Goal: Task Accomplishment & Management: Complete application form

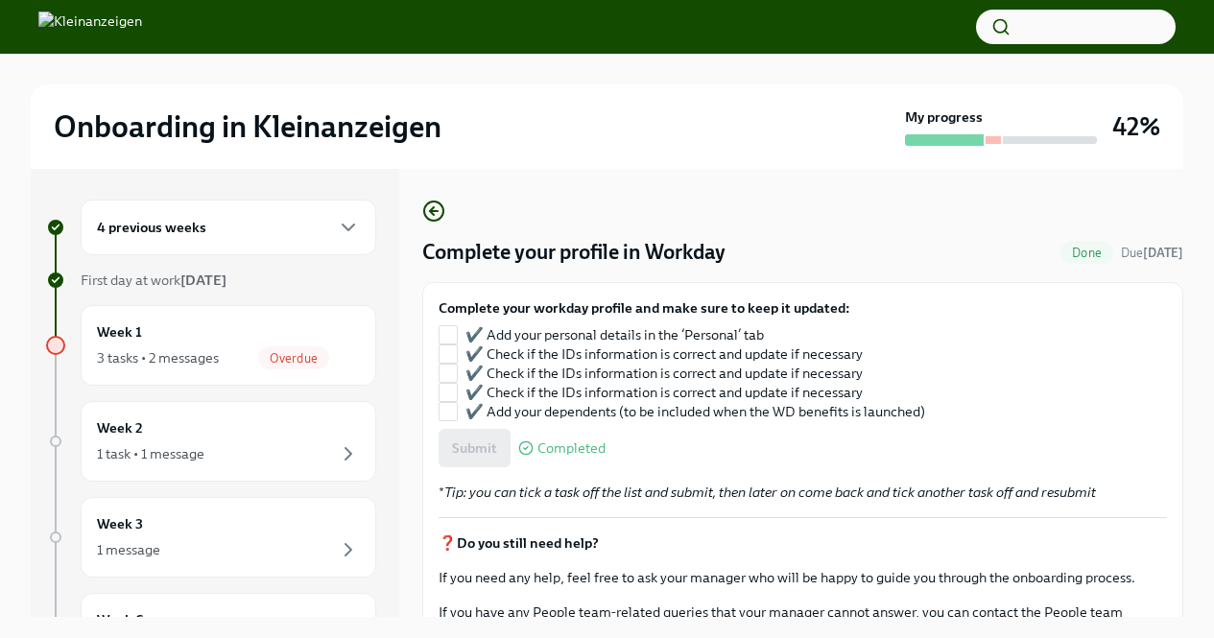
scroll to position [33, 0]
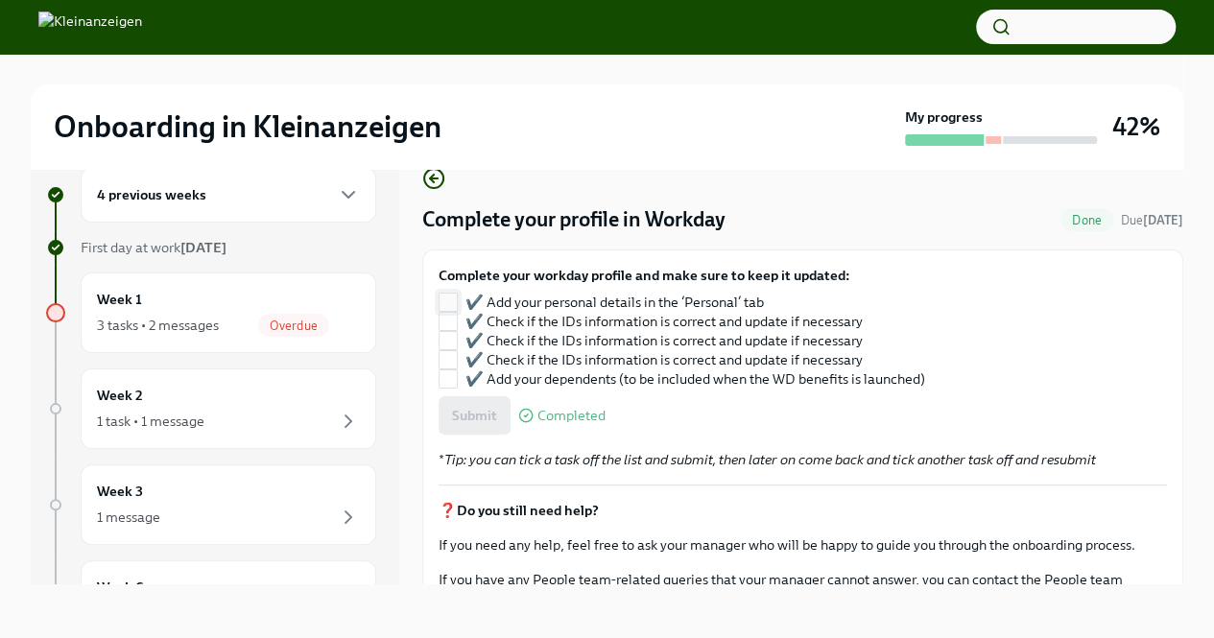
click at [457, 303] on label "✔️ Add your personal details in the ‘Personal’ tab" at bounding box center [682, 302] width 487 height 19
click at [457, 303] on input "✔️ Add your personal details in the ‘Personal’ tab" at bounding box center [447, 302] width 17 height 17
checkbox input "true"
click at [448, 320] on input "✔️ Check if the IDs information is correct and update if necessary" at bounding box center [447, 321] width 17 height 17
checkbox input "true"
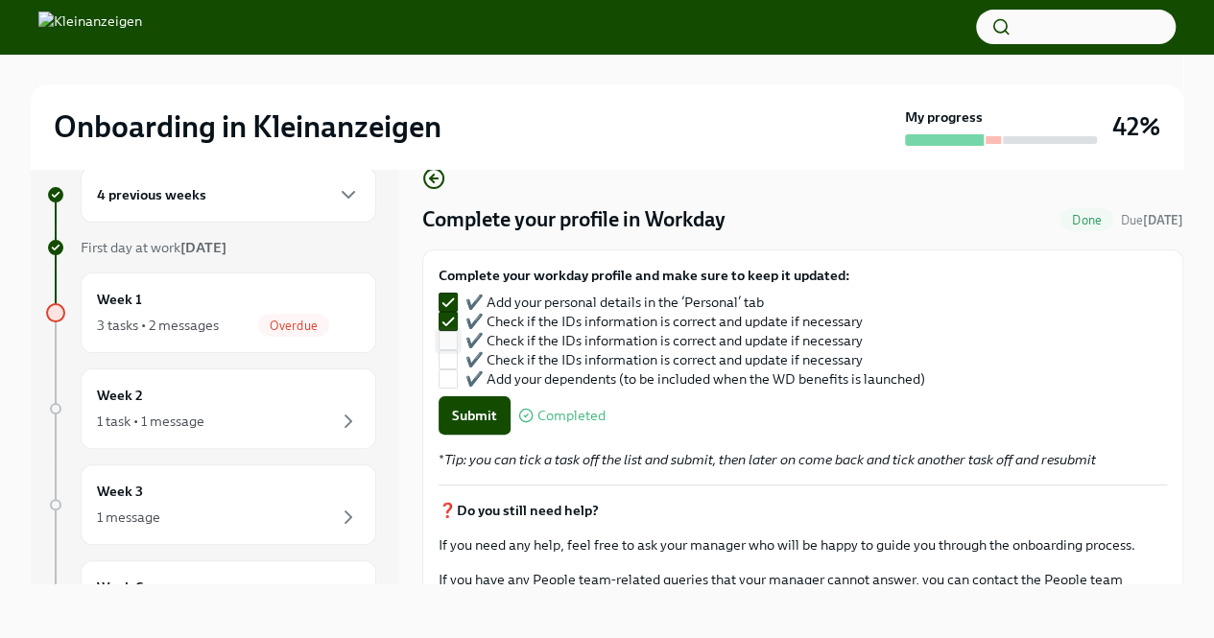
click at [449, 336] on input "✔️ Check if the IDs information is correct and update if necessary" at bounding box center [447, 340] width 17 height 17
checkbox input "true"
click at [449, 351] on input "✔️ Check if the IDs information is correct and update if necessary" at bounding box center [447, 359] width 17 height 17
click at [449, 368] on input "✔️ Check if the IDs information is correct and update if necessary" at bounding box center [447, 359] width 17 height 17
click at [457, 358] on label "✔️ Check if the IDs information is correct and update if necessary" at bounding box center [682, 359] width 487 height 19
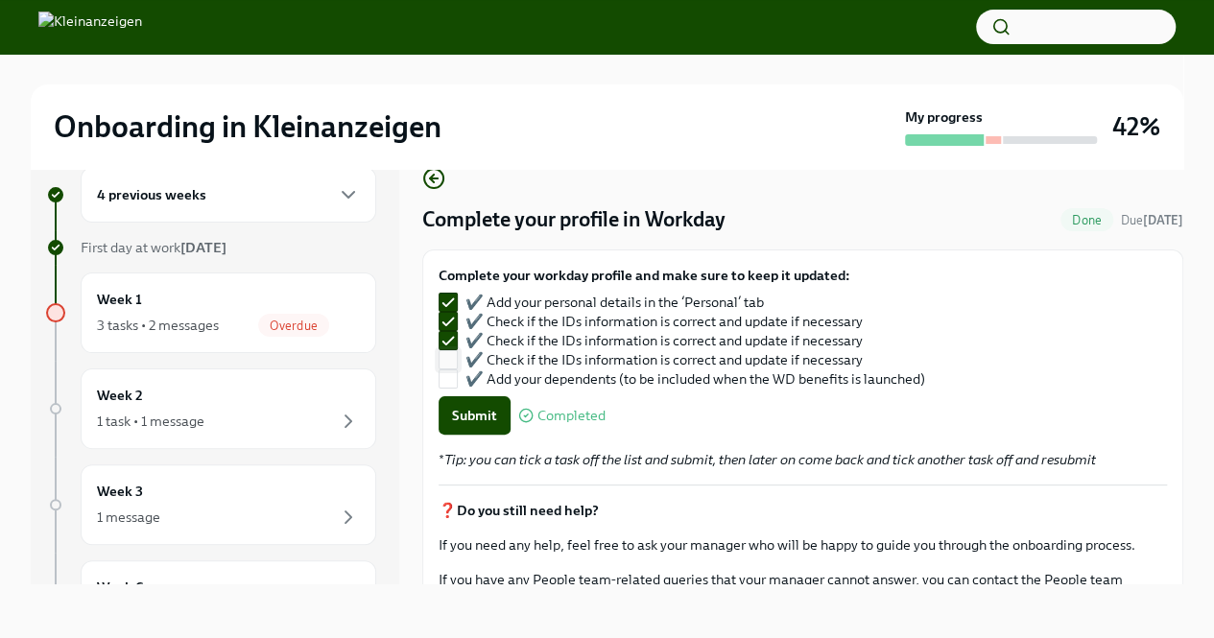
click at [457, 358] on input "✔️ Check if the IDs information is correct and update if necessary" at bounding box center [447, 359] width 17 height 17
checkbox input "true"
click at [446, 381] on input "✔️ Add your dependents (to be included when the WD benefits is launched)" at bounding box center [447, 378] width 17 height 17
checkbox input "true"
click at [463, 411] on span "Submit" at bounding box center [474, 415] width 45 height 19
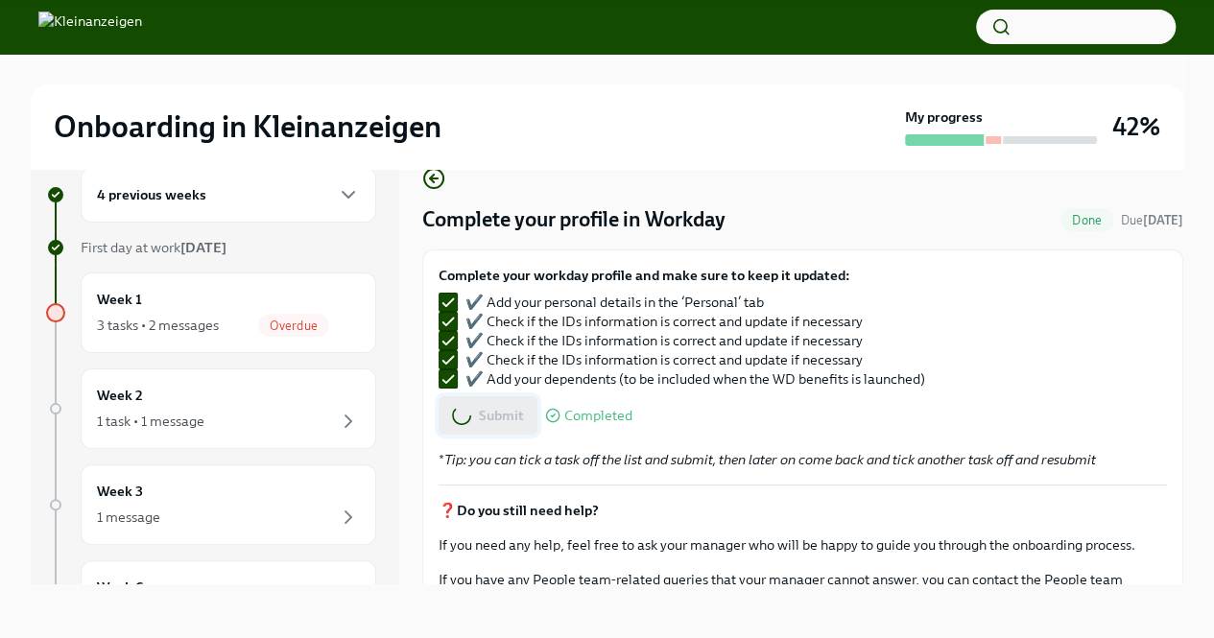
checkbox input "false"
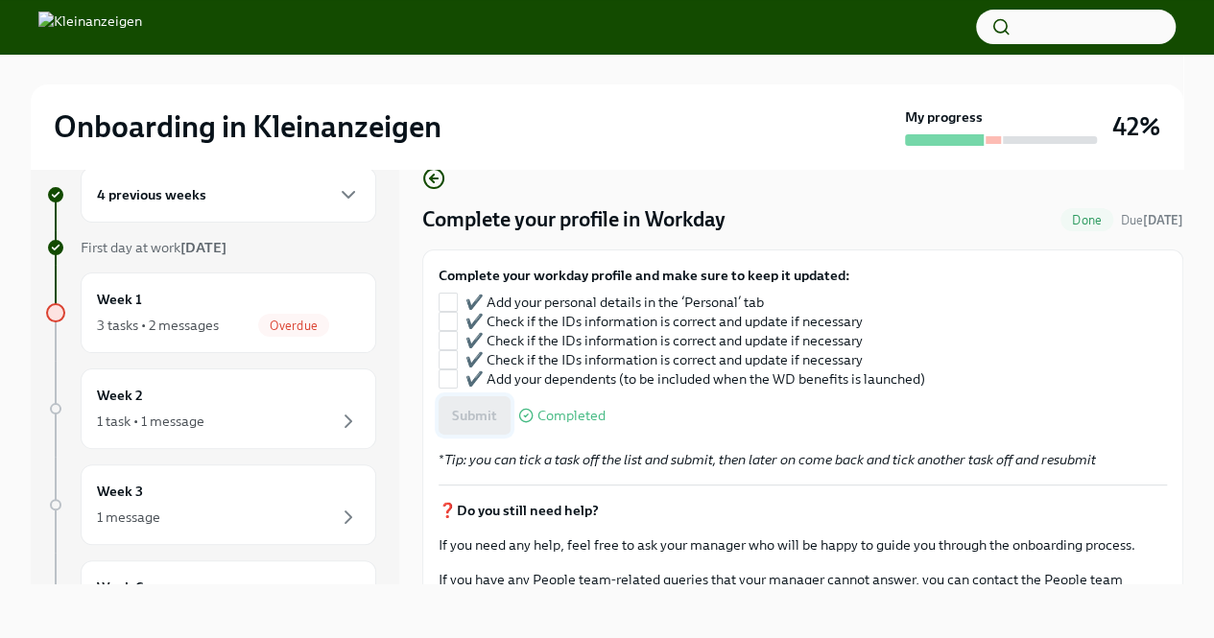
checkbox input "true"
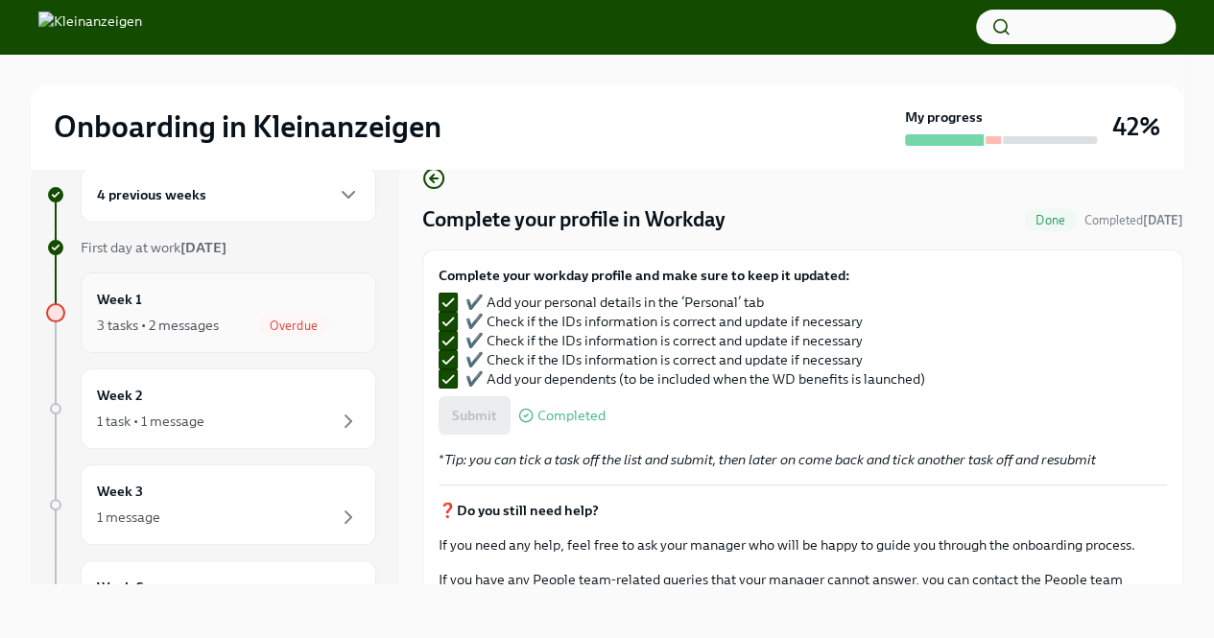
click at [188, 320] on div "3 tasks • 2 messages" at bounding box center [158, 325] width 122 height 19
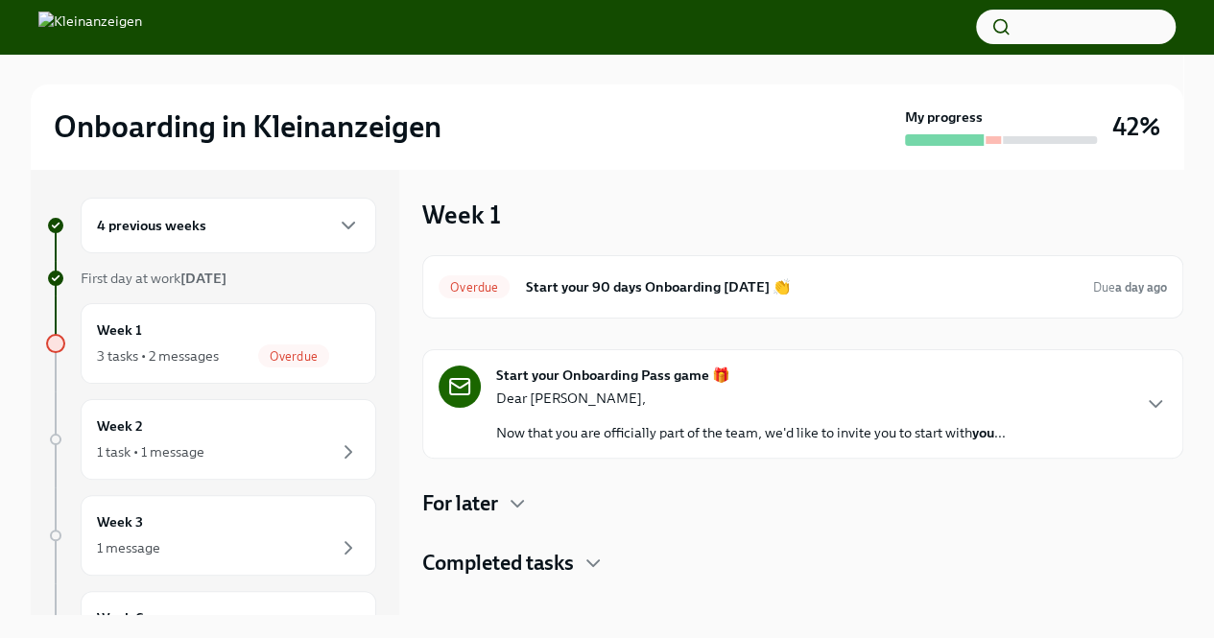
click at [684, 406] on p "Dear [PERSON_NAME]," at bounding box center [751, 398] width 510 height 19
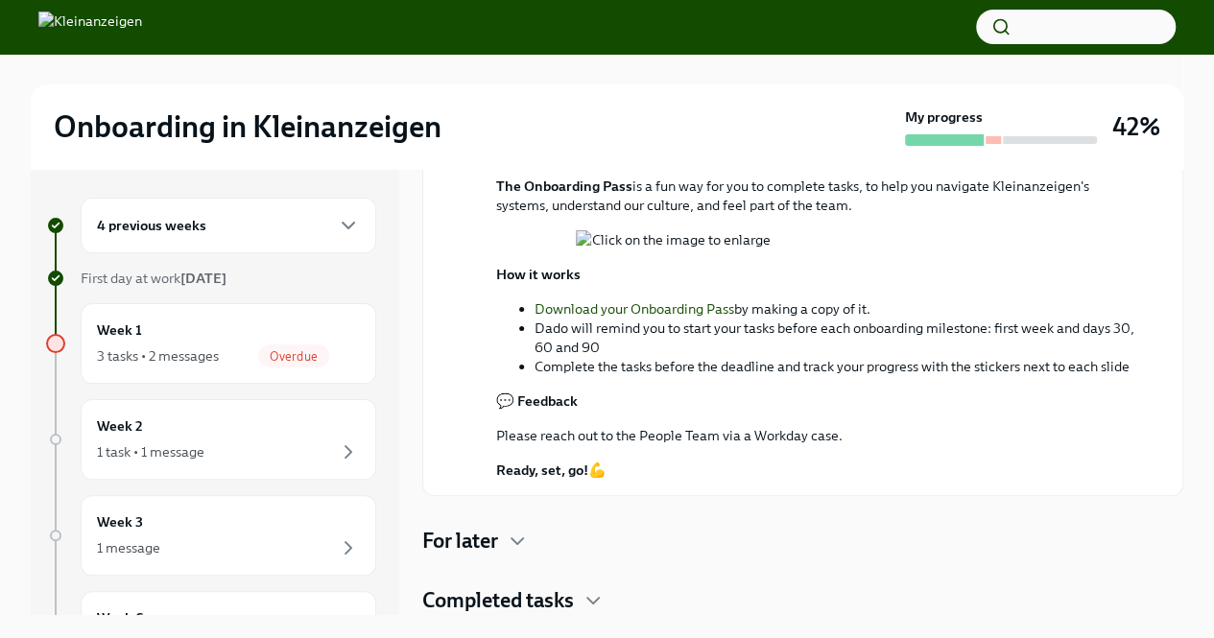
scroll to position [796, 0]
click at [553, 599] on h4 "Completed tasks" at bounding box center [498, 600] width 152 height 29
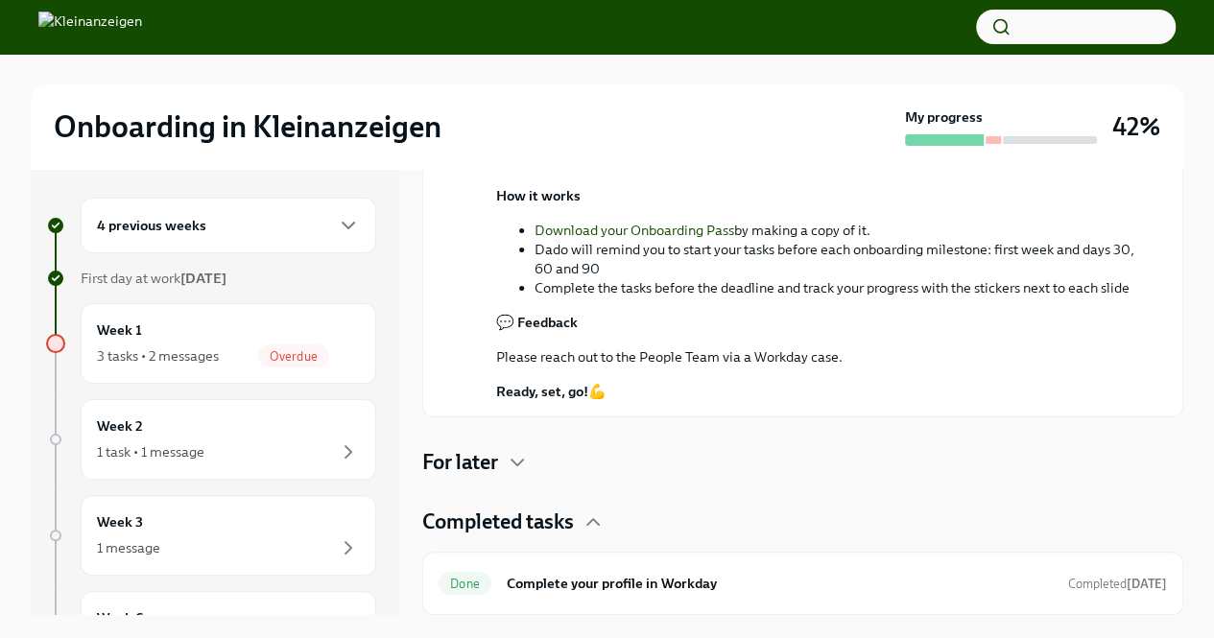
scroll to position [874, 0]
click at [459, 580] on span "Done" at bounding box center [465, 584] width 53 height 14
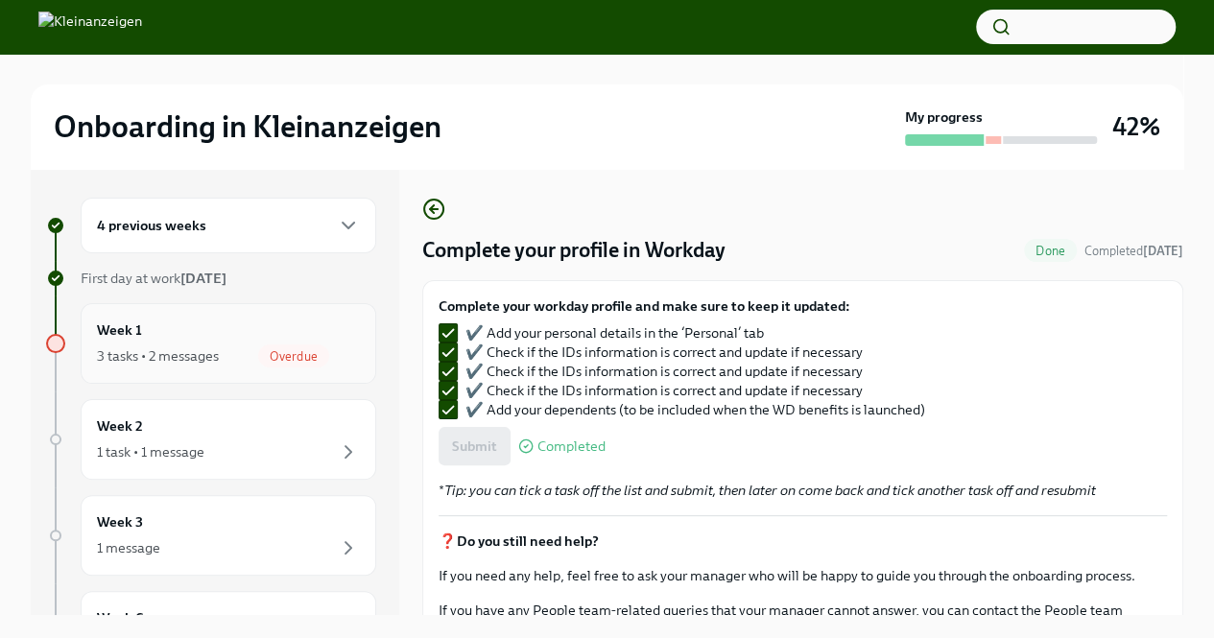
click at [207, 343] on div "Week 1 3 tasks • 2 messages Overdue" at bounding box center [228, 344] width 263 height 48
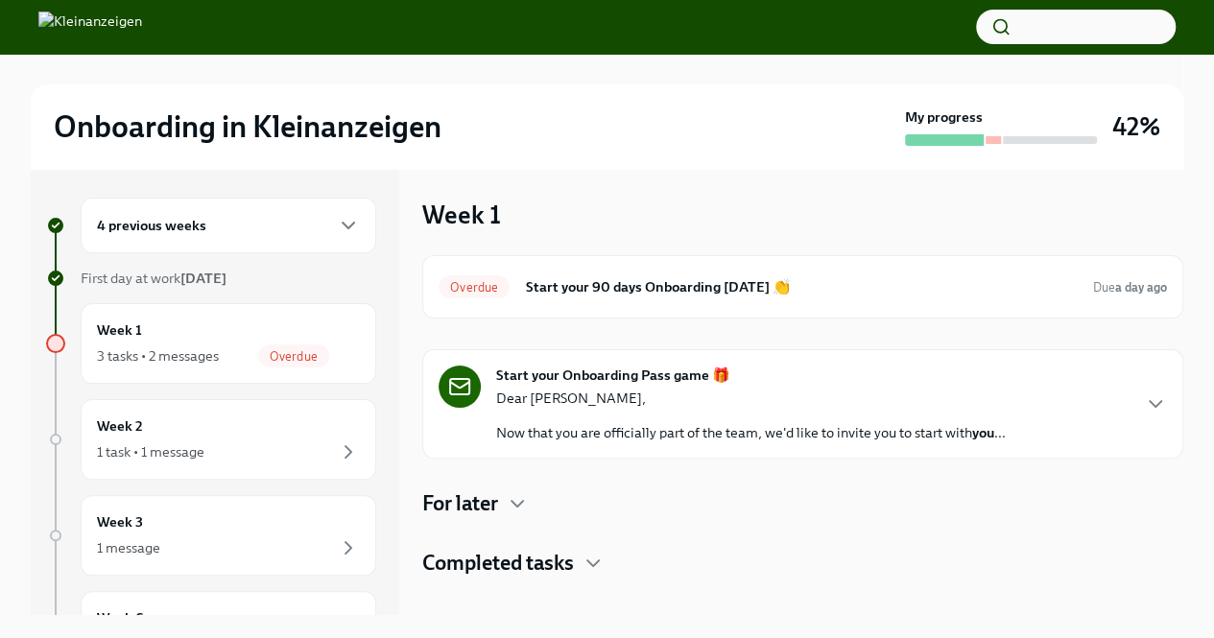
click at [1167, 419] on div "Start your Onboarding Pass game 🎁 Dear [PERSON_NAME], Now that you are official…" at bounding box center [802, 403] width 761 height 109
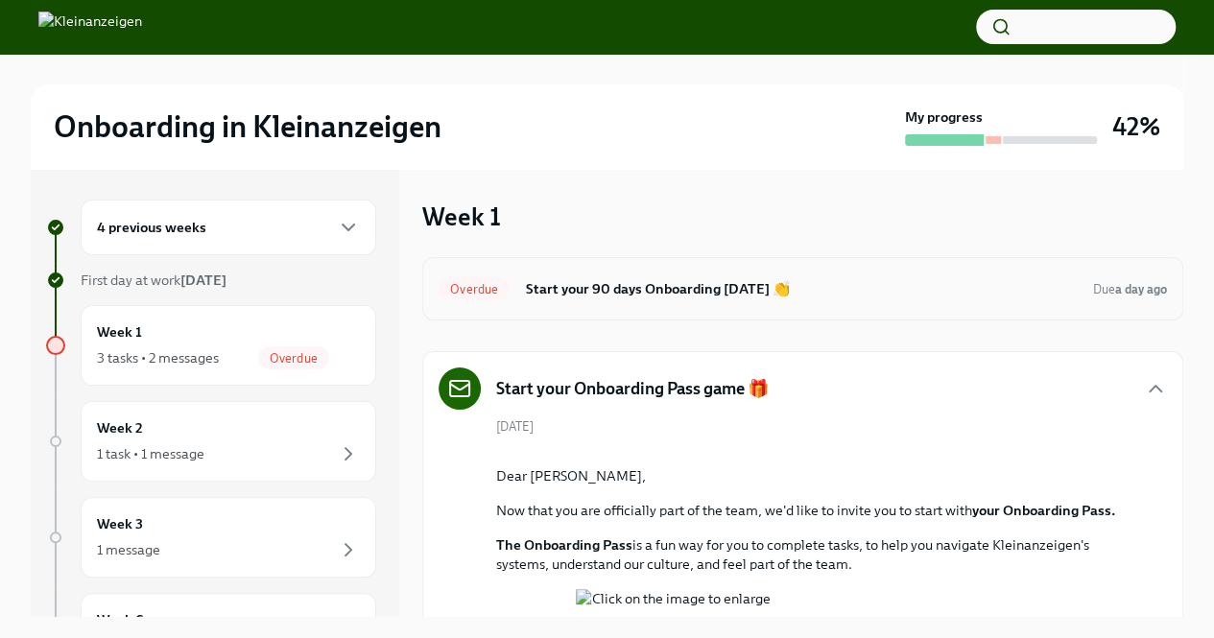
click at [671, 289] on h6 "Start your 90 days Onboarding [DATE] 👏" at bounding box center [801, 288] width 553 height 21
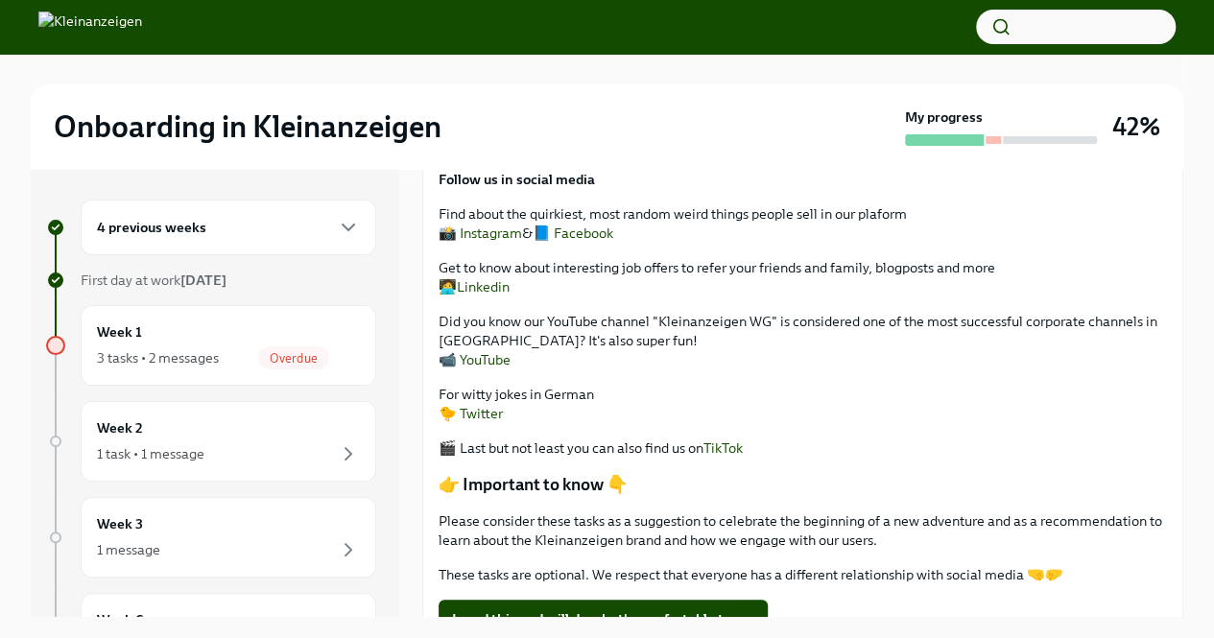
scroll to position [422, 0]
click at [226, 457] on div "1 task • 1 message" at bounding box center [228, 453] width 263 height 23
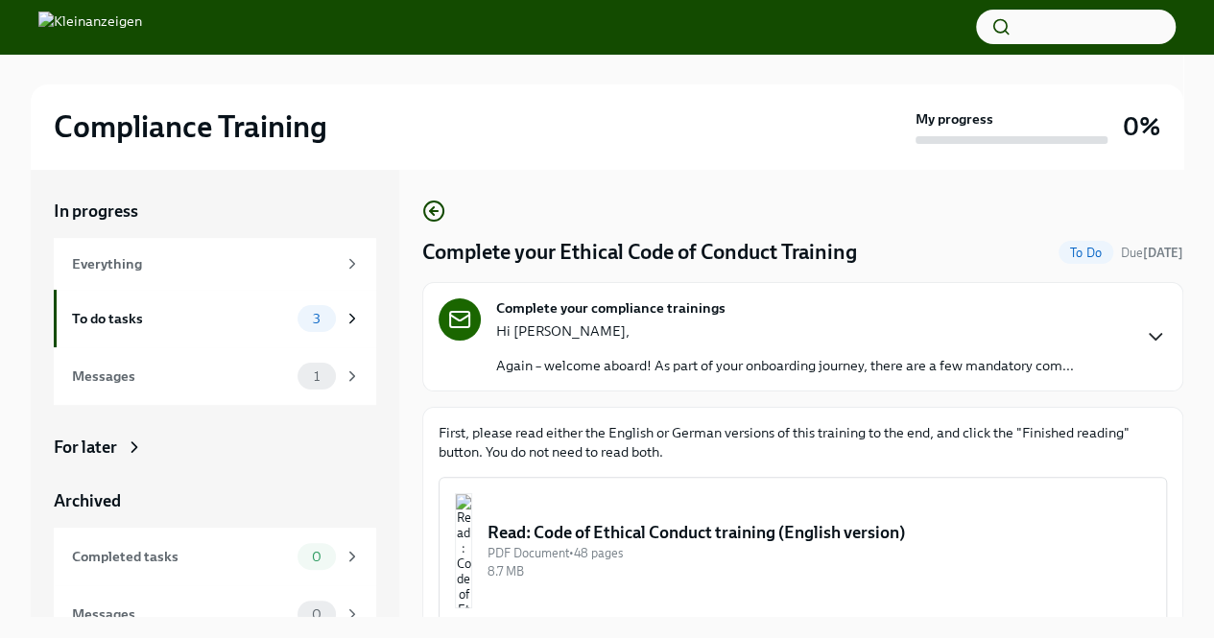
click at [1144, 334] on icon "button" at bounding box center [1155, 336] width 23 height 23
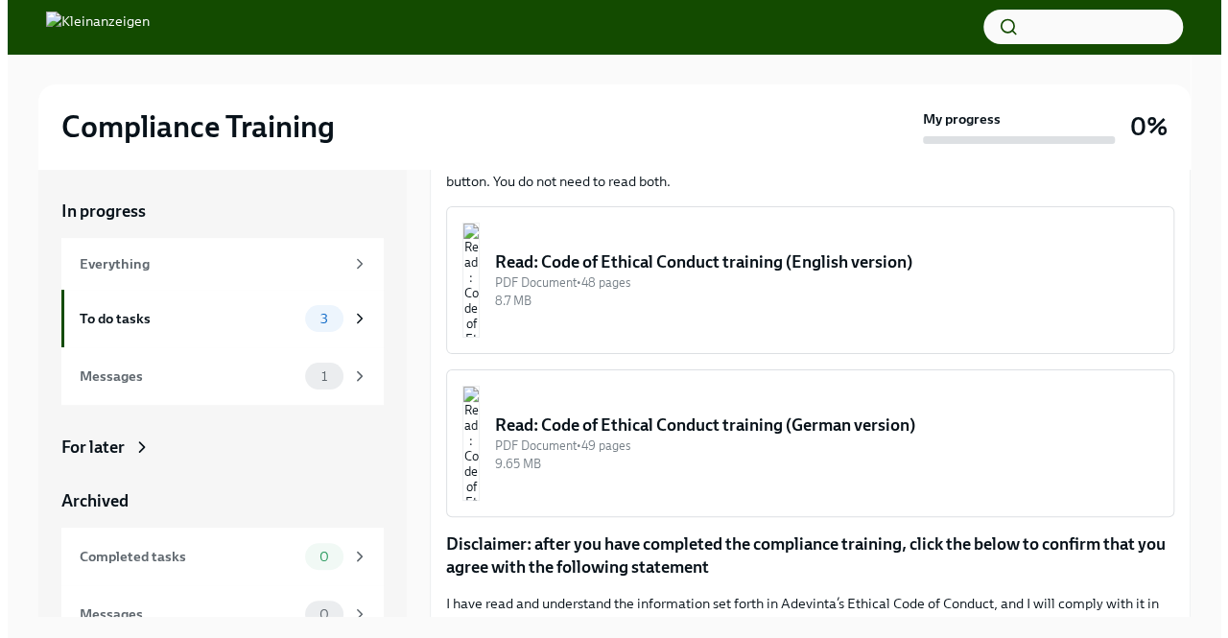
scroll to position [412, 0]
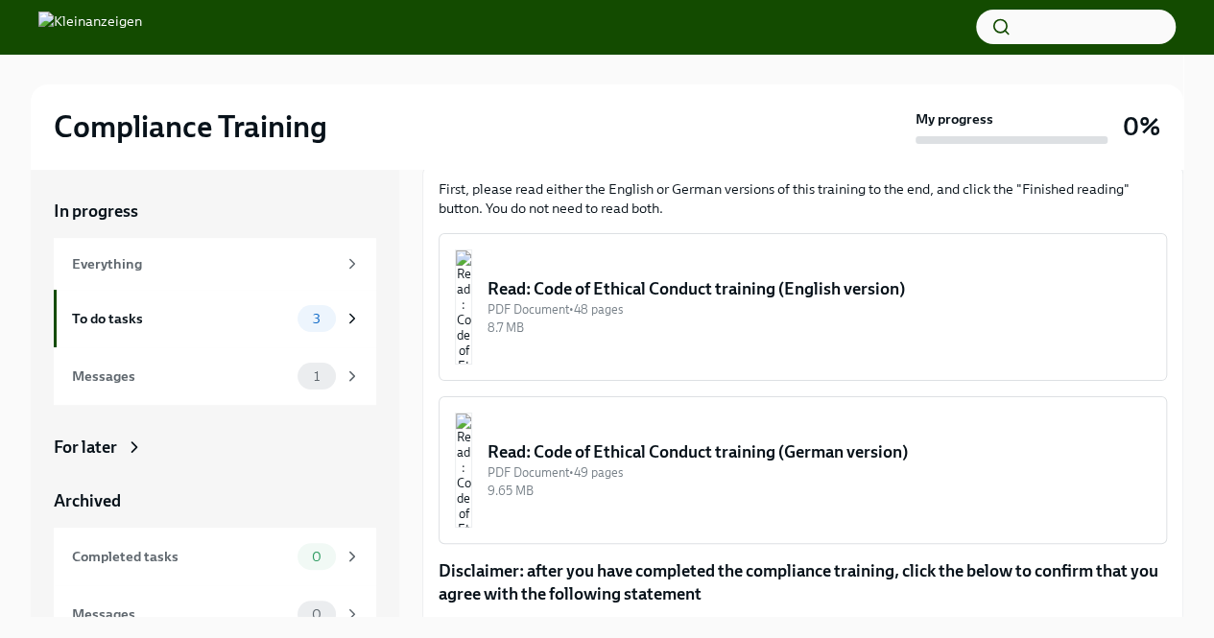
click at [883, 307] on div "PDF Document • 48 pages" at bounding box center [818, 309] width 663 height 18
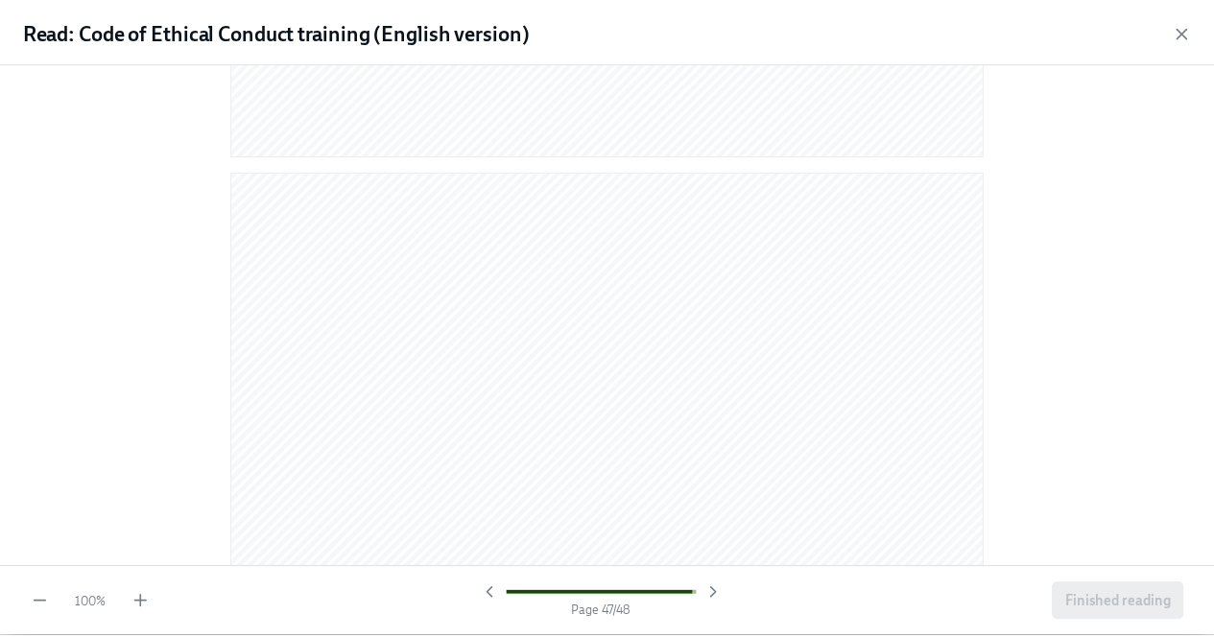
scroll to position [28516, 0]
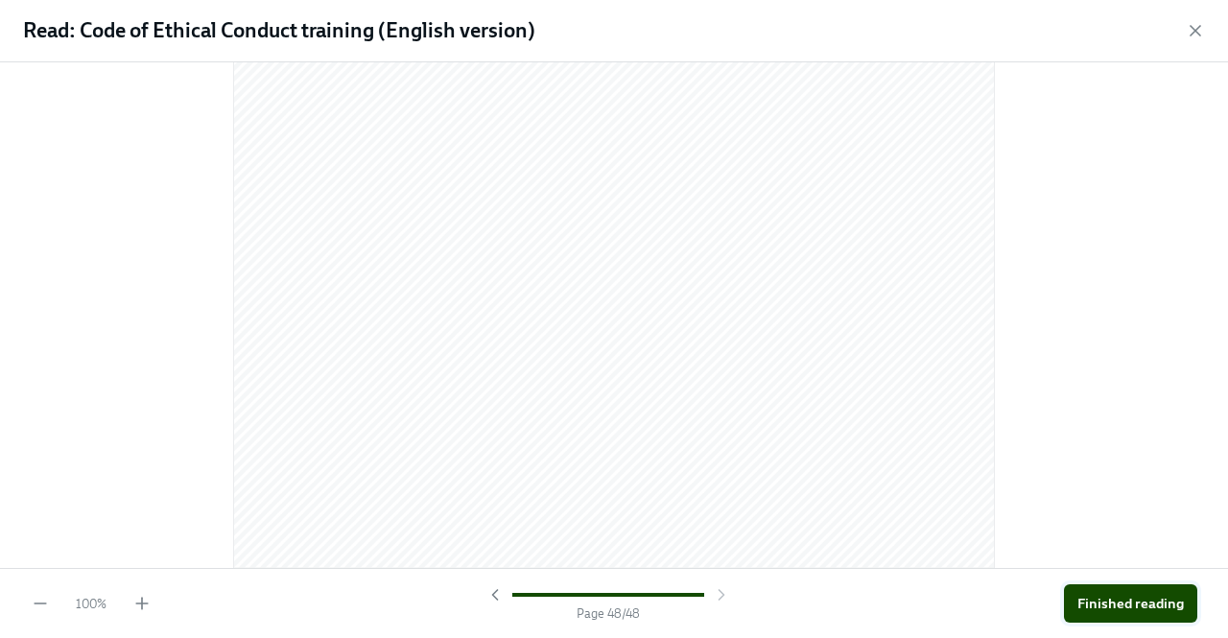
click at [1151, 598] on span "Finished reading" at bounding box center [1131, 603] width 107 height 19
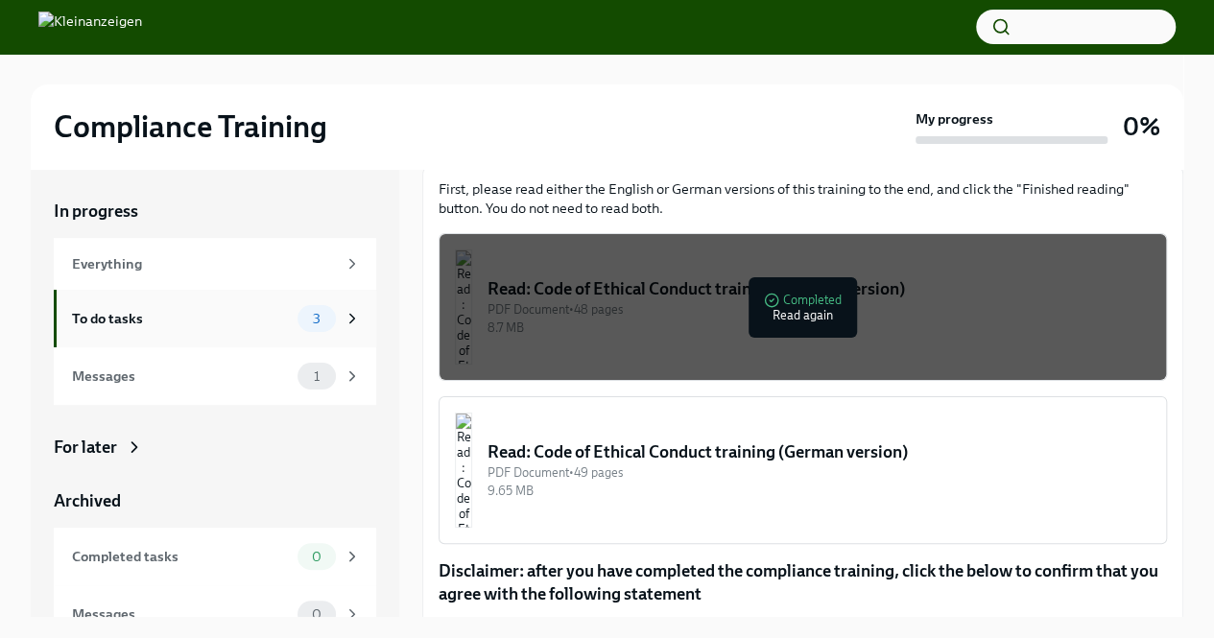
click at [135, 325] on div "To do tasks" at bounding box center [181, 318] width 218 height 21
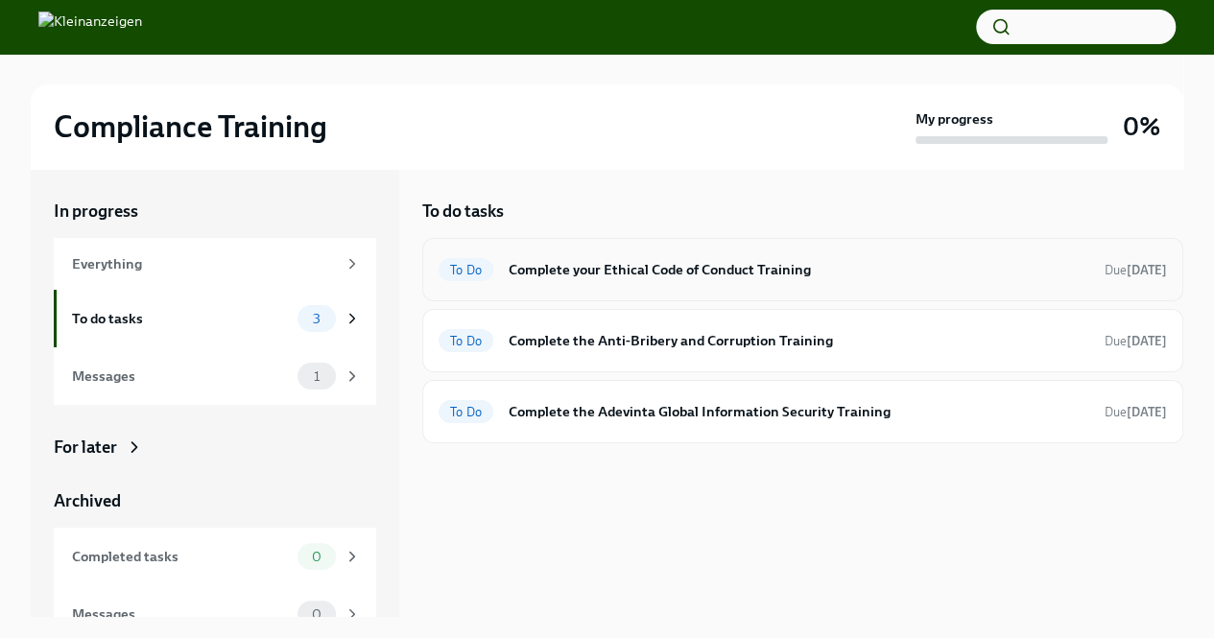
click at [672, 266] on h6 "Complete your Ethical Code of Conduct Training" at bounding box center [799, 269] width 581 height 21
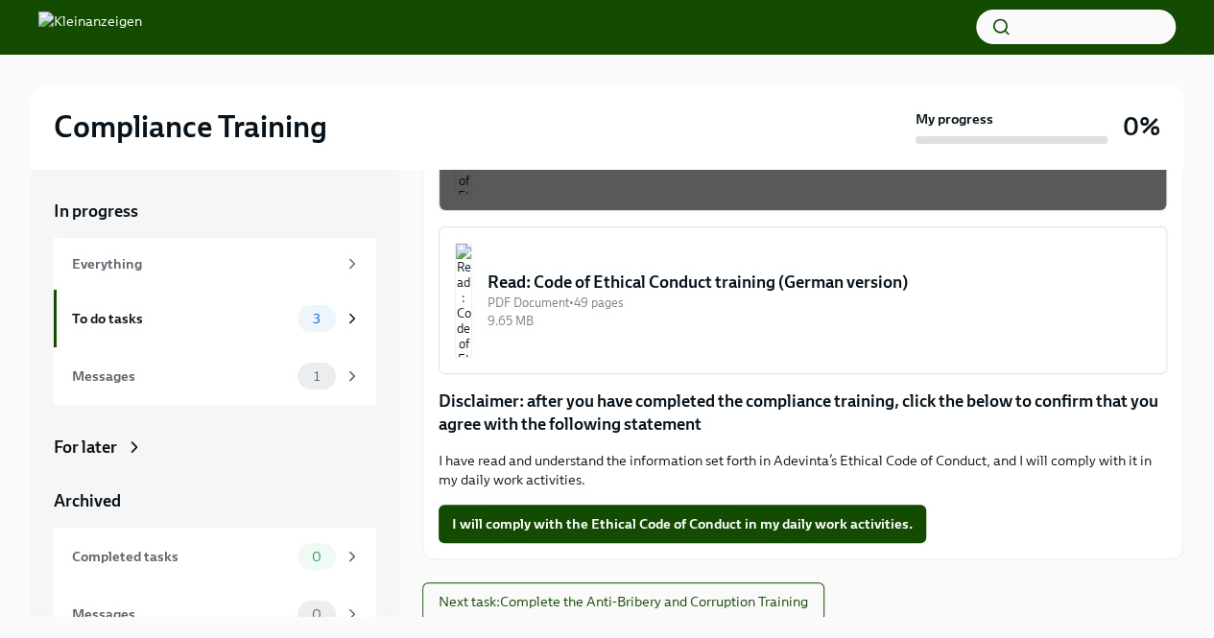
scroll to position [33, 0]
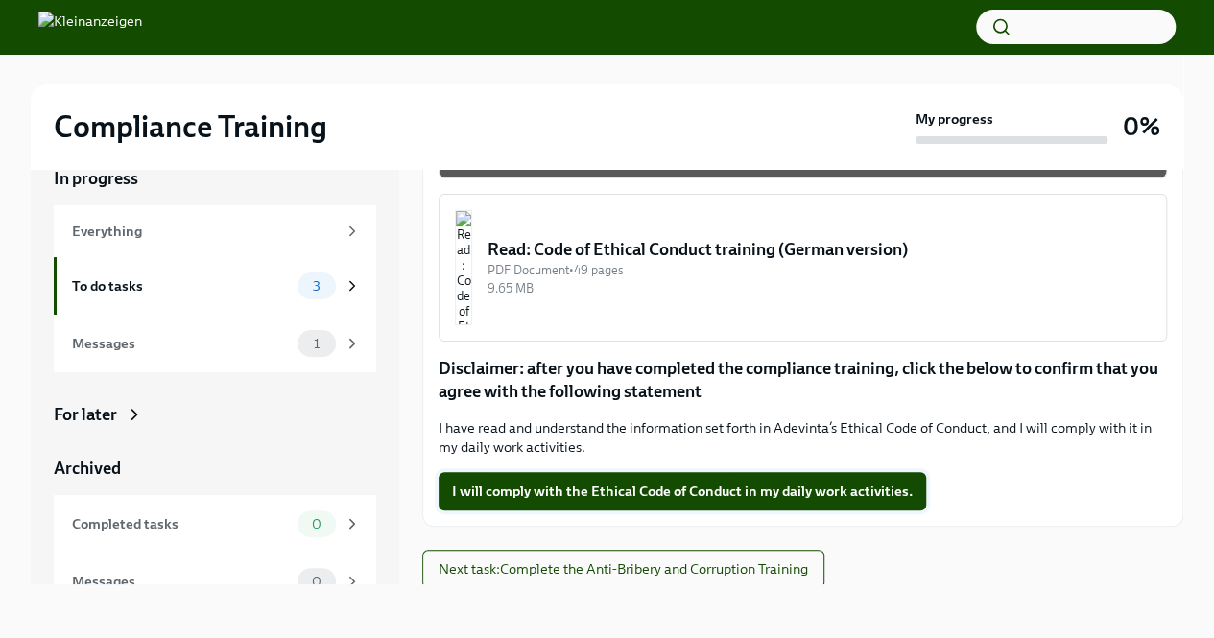
click at [524, 482] on span "I will comply with the Ethical Code of Conduct in my daily work activities." at bounding box center [682, 491] width 461 height 19
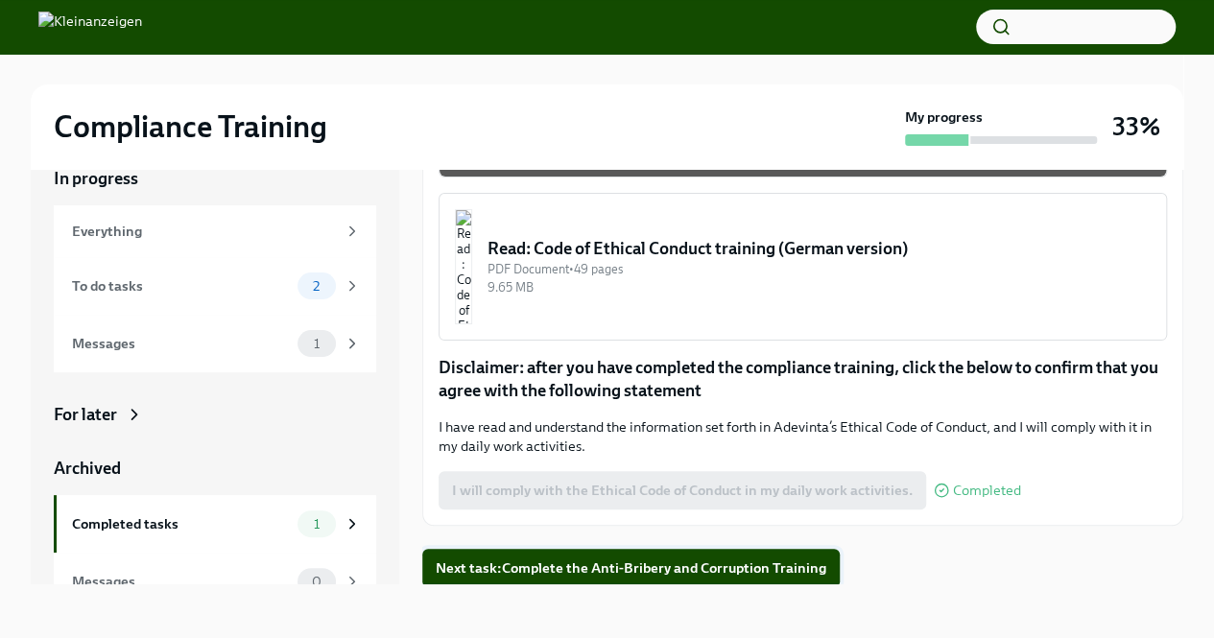
click at [576, 568] on span "Next task : Complete the Anti-Bribery and Corruption Training" at bounding box center [631, 567] width 391 height 19
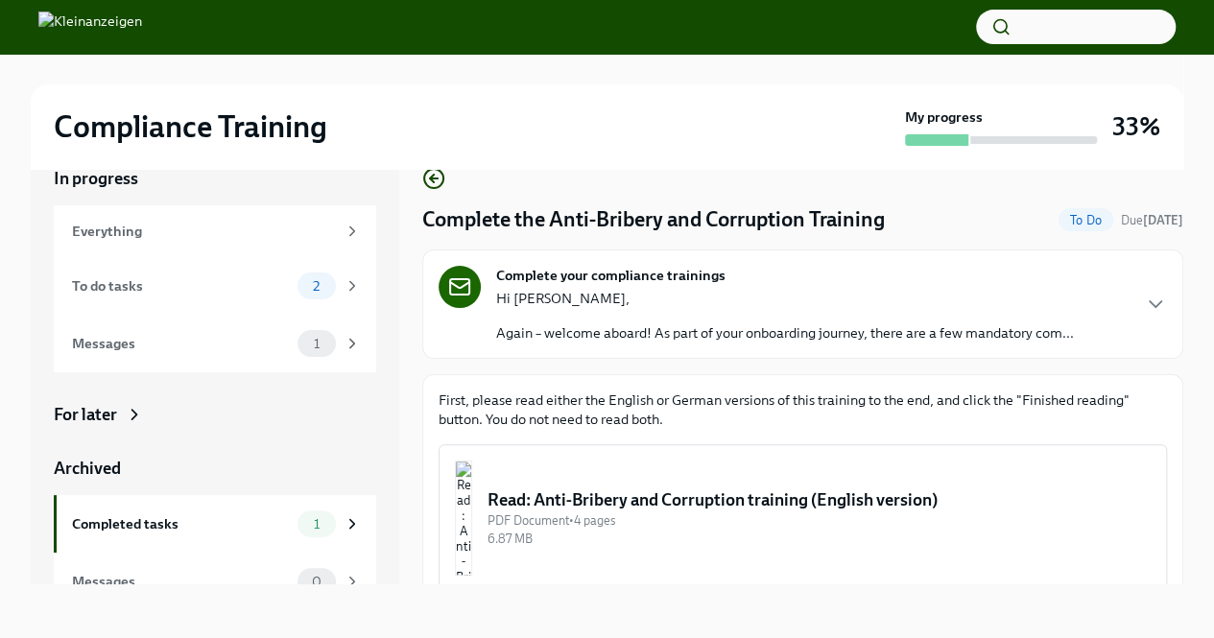
click at [653, 517] on div "PDF Document • 4 pages" at bounding box center [818, 520] width 663 height 18
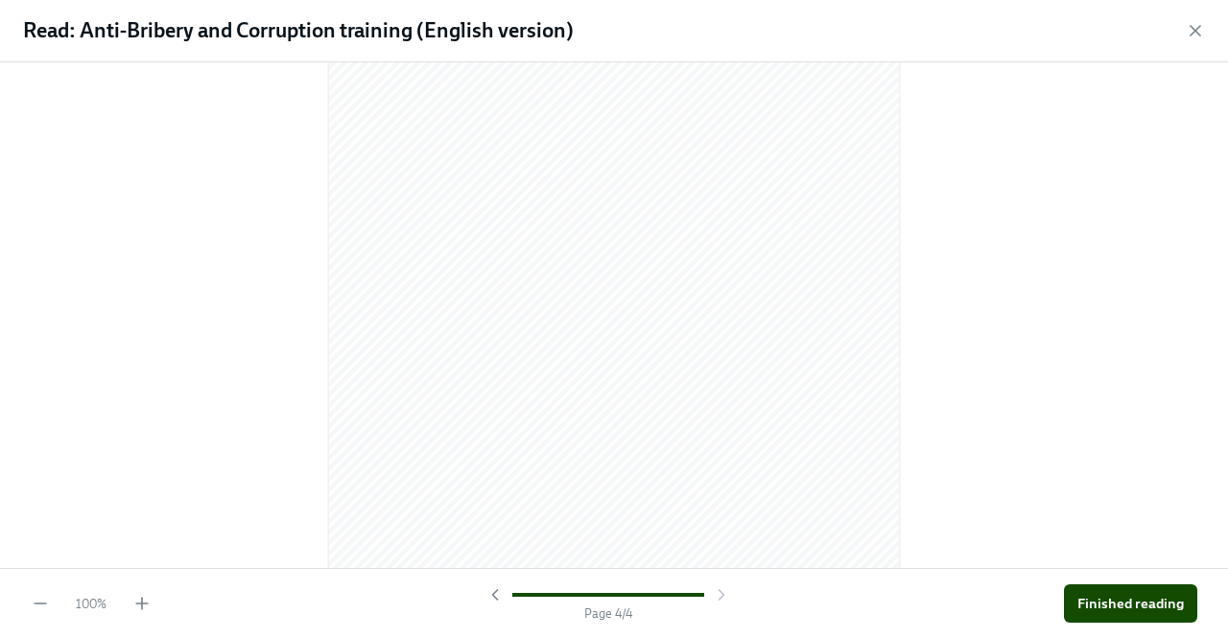
scroll to position [4306, 0]
click at [1125, 602] on span "Finished reading" at bounding box center [1131, 603] width 107 height 19
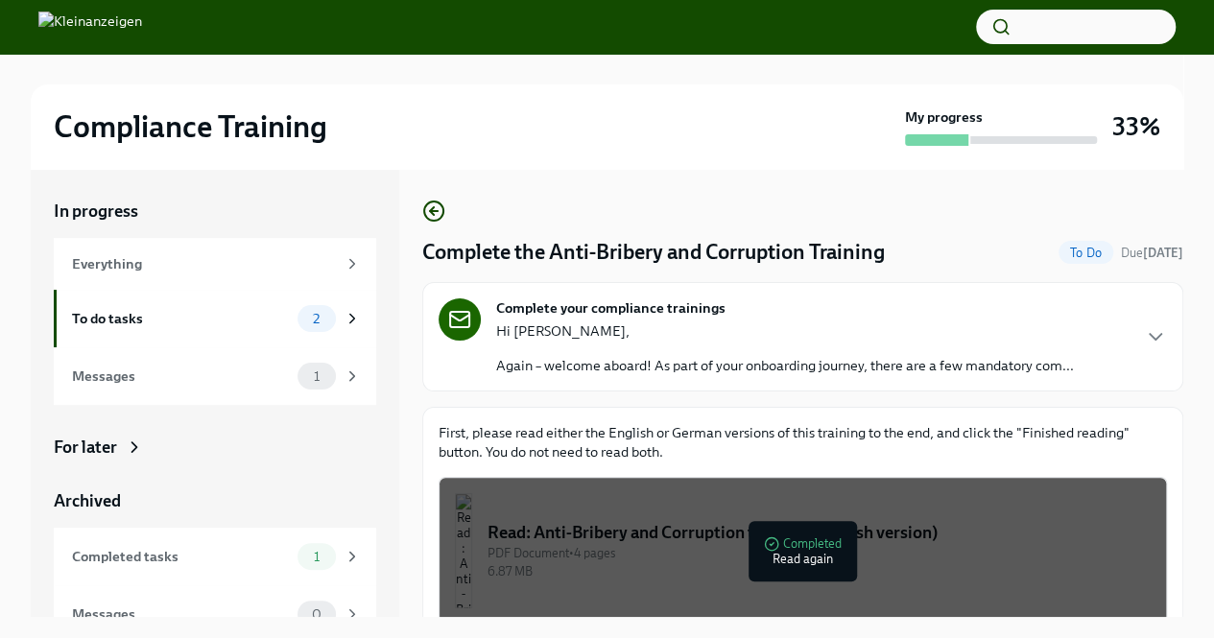
scroll to position [414, 0]
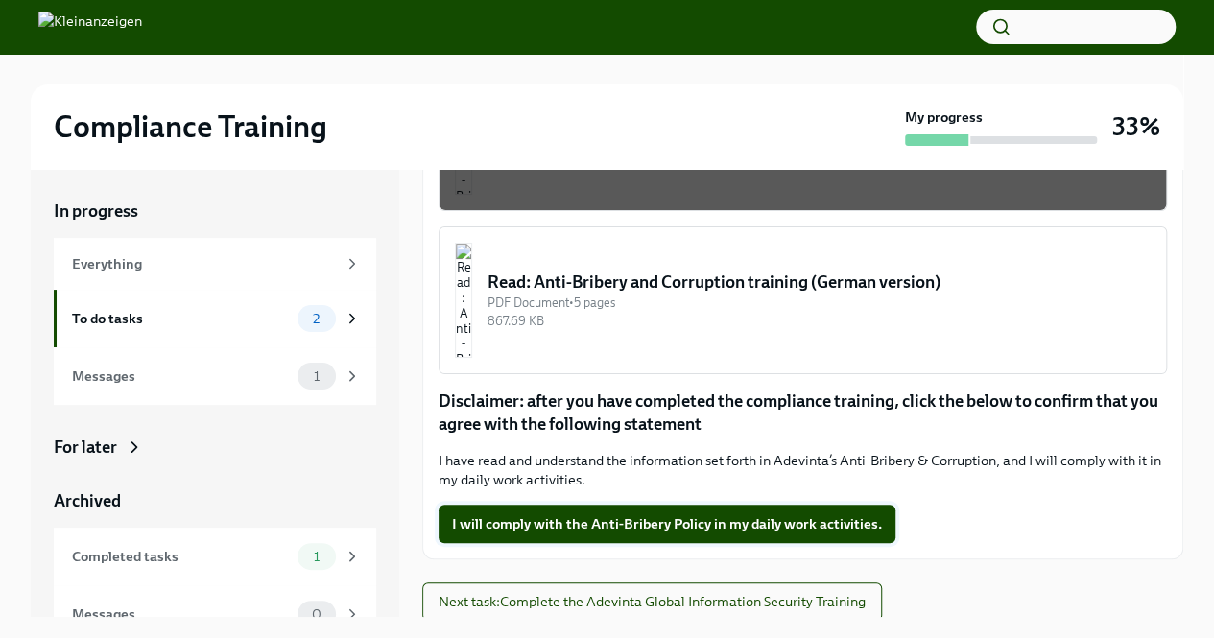
click at [651, 510] on button "I will comply with the Anti-Bribery Policy in my daily work activities." at bounding box center [667, 524] width 457 height 38
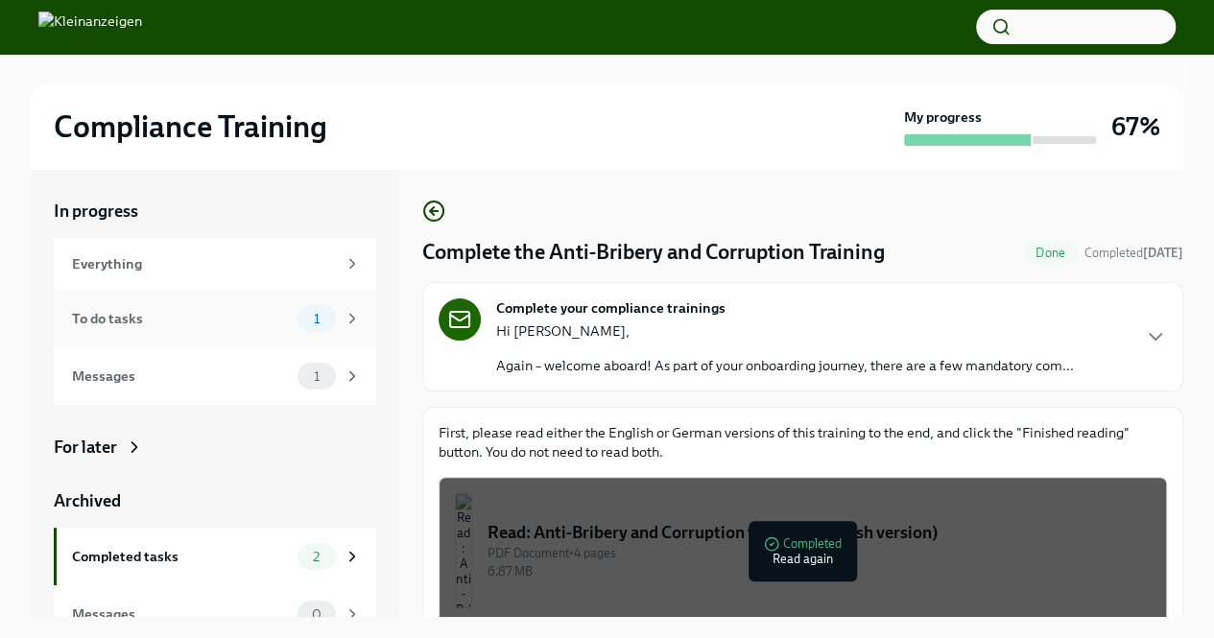
click at [138, 310] on div "To do tasks" at bounding box center [181, 318] width 218 height 21
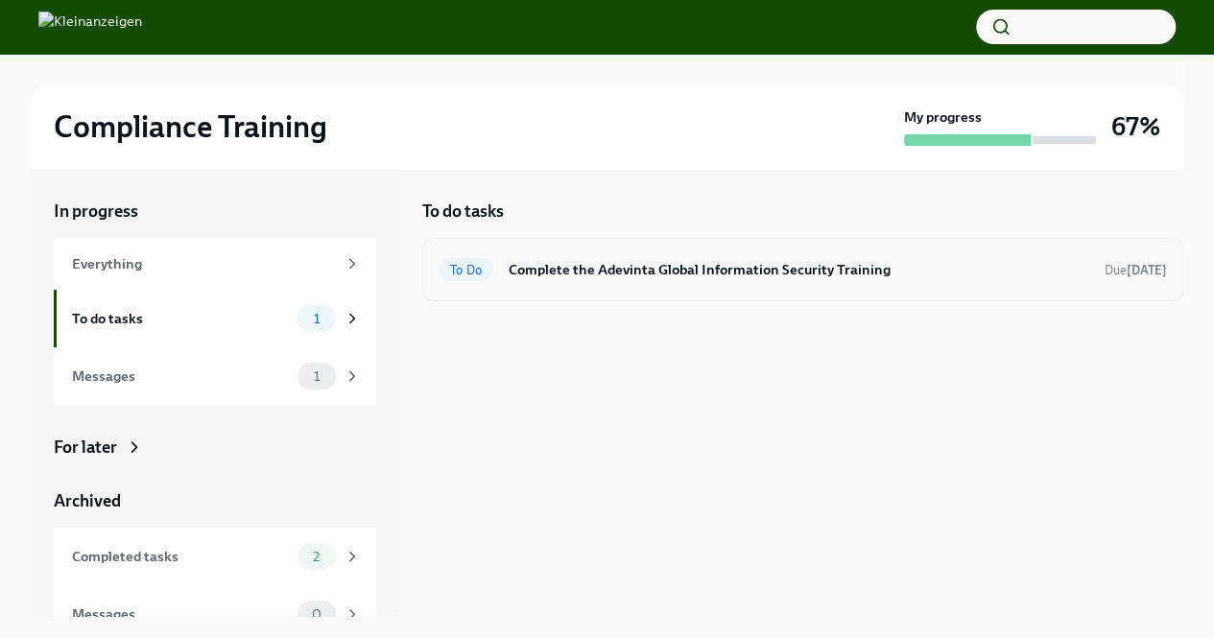
click at [705, 273] on h6 "Complete the Adevinta Global Information Security Training" at bounding box center [799, 269] width 581 height 21
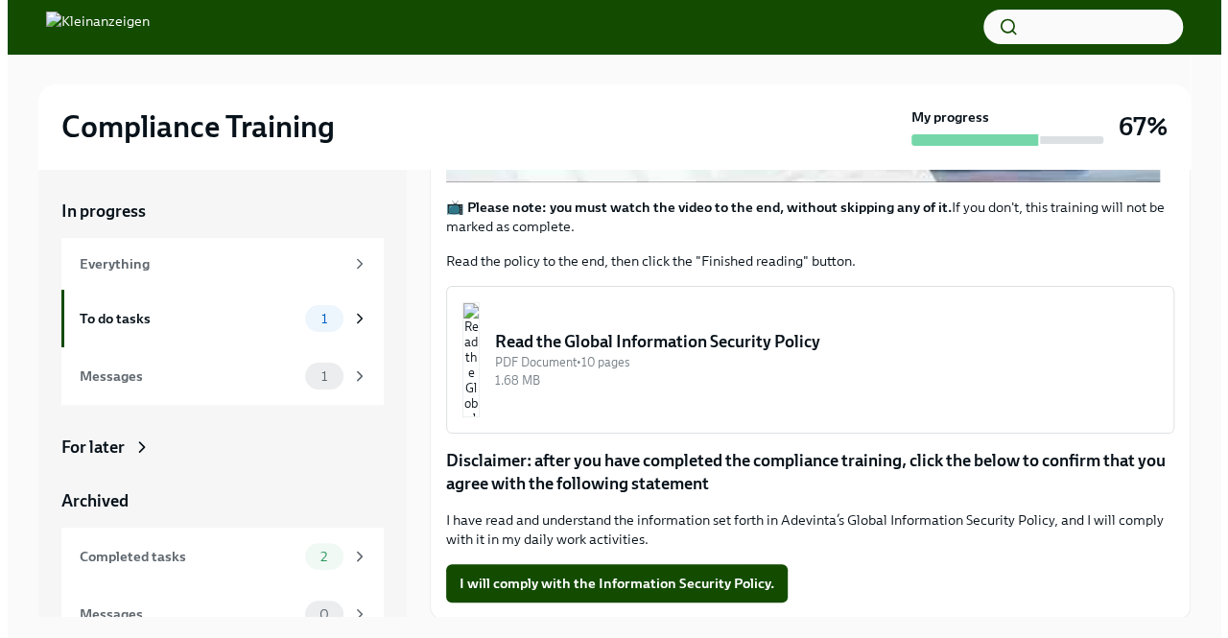
scroll to position [18, 0]
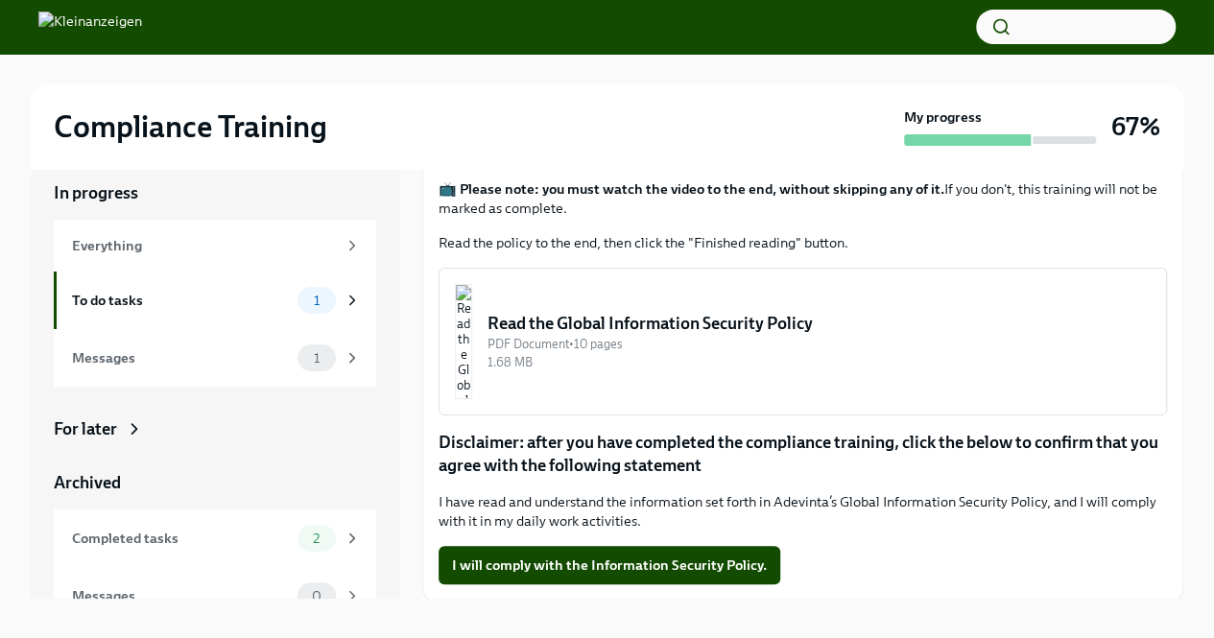
click at [676, 325] on div "Read the Global Information Security Policy" at bounding box center [818, 323] width 663 height 23
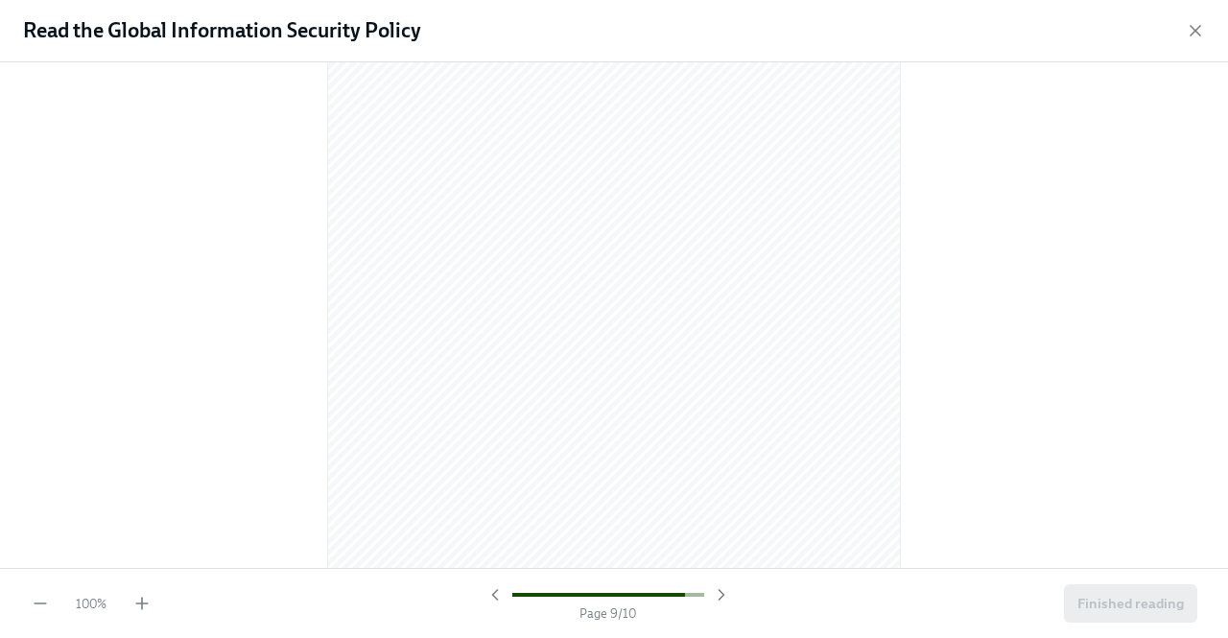
scroll to position [7759, 0]
click at [1128, 592] on button "Finished reading" at bounding box center [1130, 603] width 133 height 38
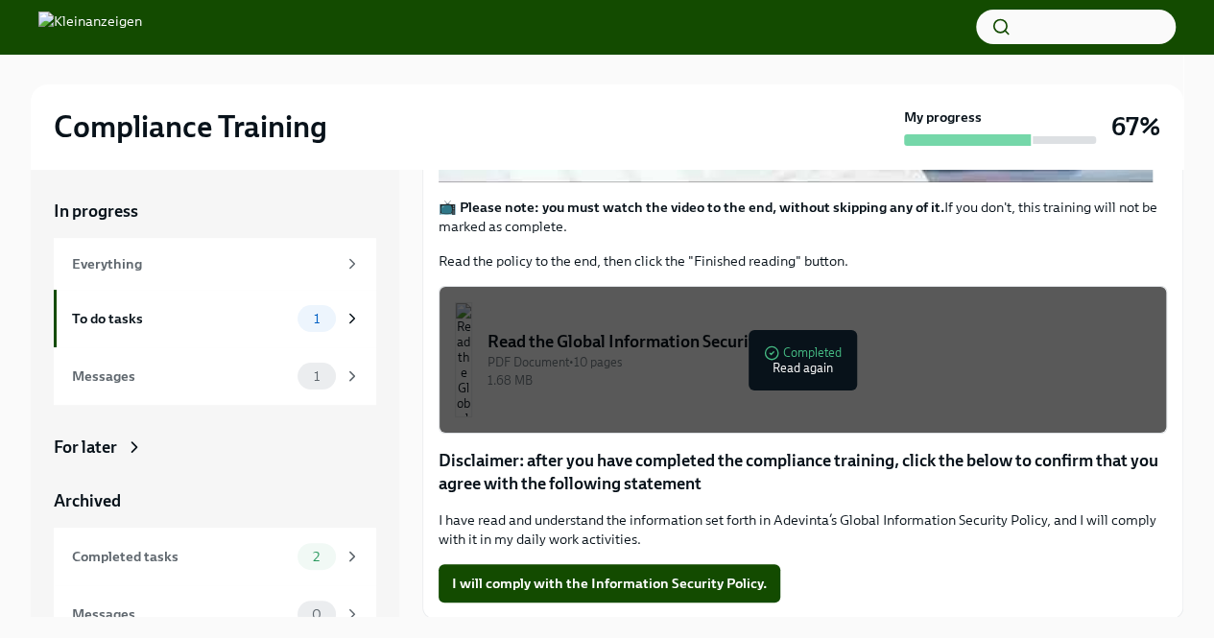
scroll to position [33, 0]
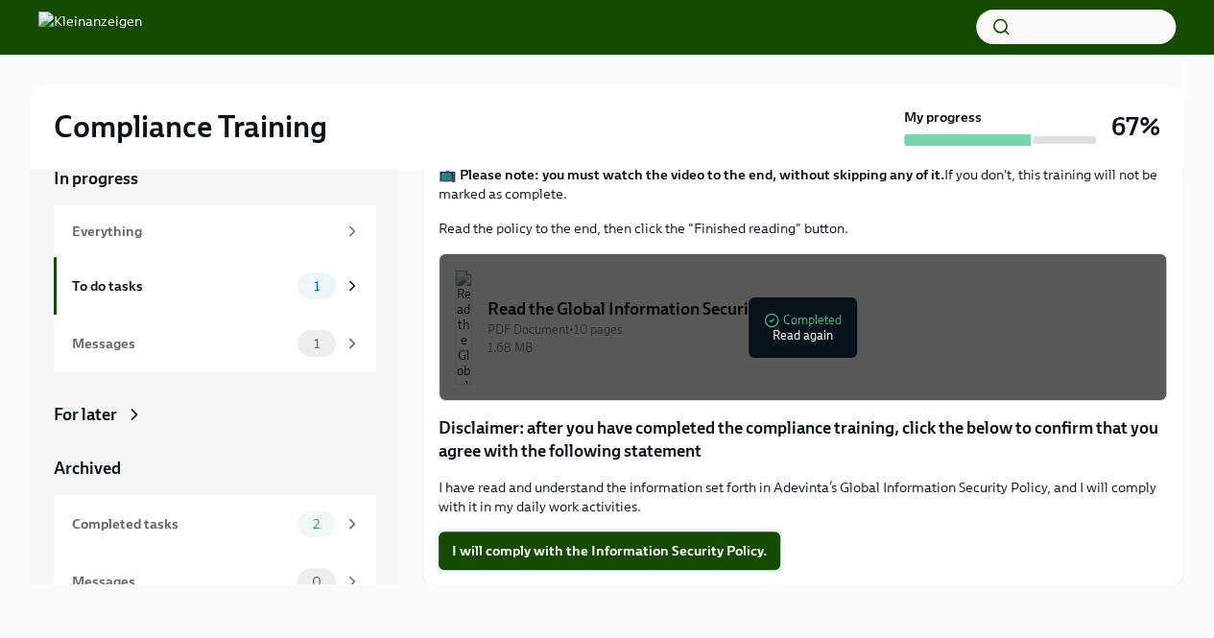
click at [575, 548] on span "I will comply with the Information Security Policy." at bounding box center [609, 550] width 315 height 19
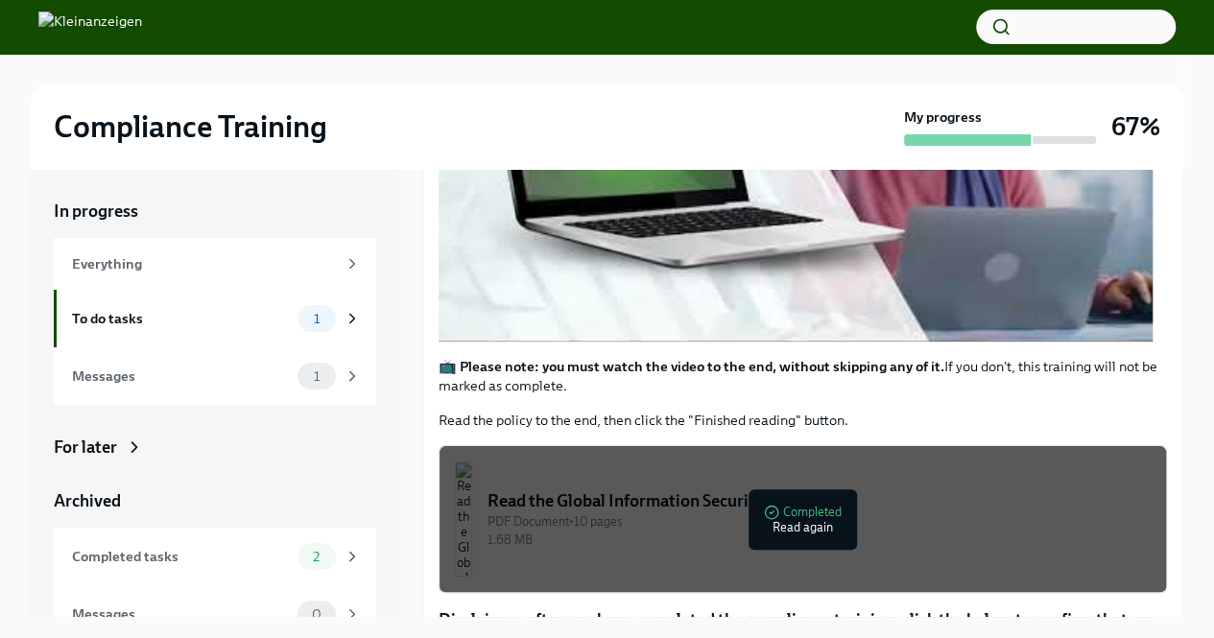
scroll to position [681, 0]
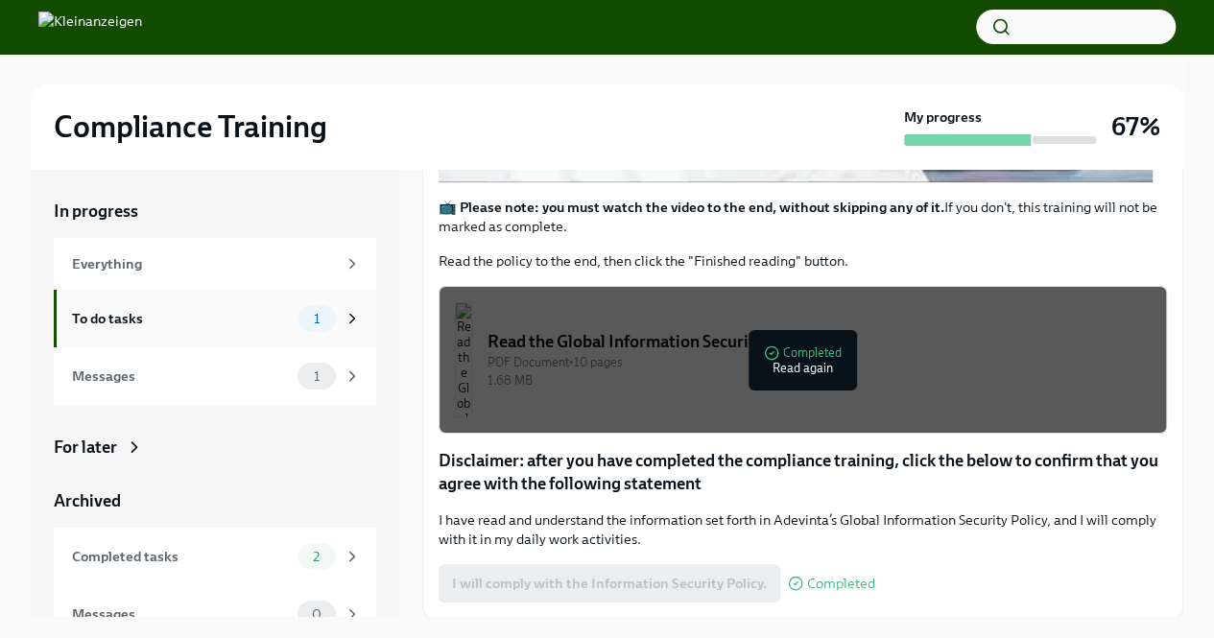
click at [153, 321] on div "To do tasks" at bounding box center [181, 318] width 218 height 21
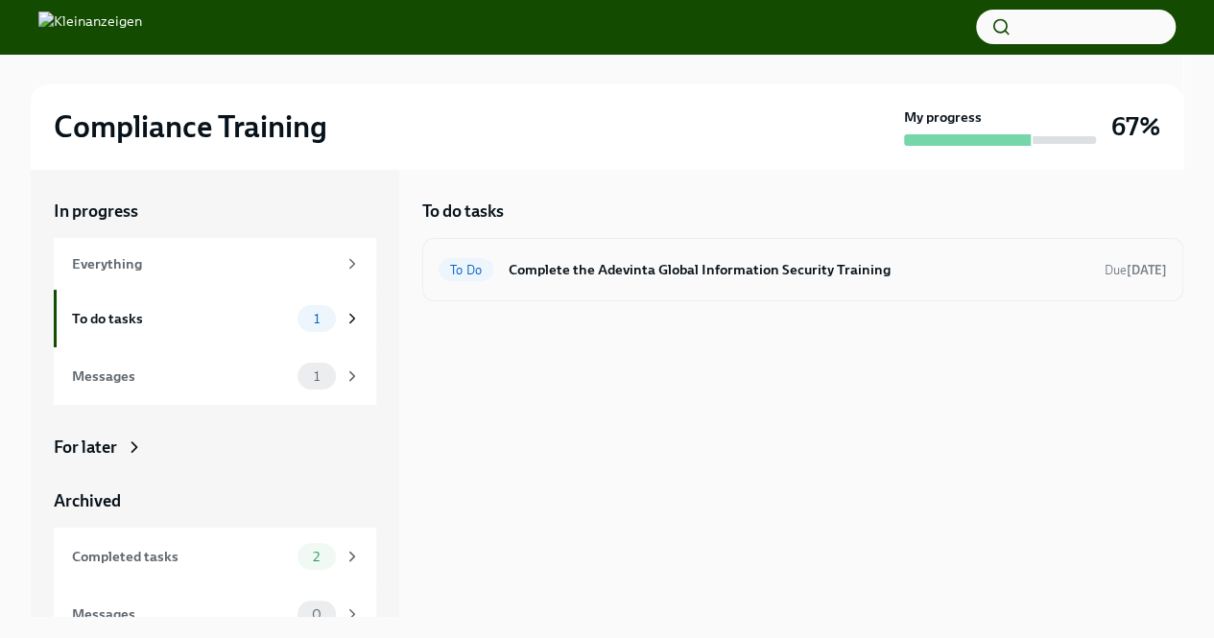
click at [576, 279] on h6 "Complete the Adevinta Global Information Security Training" at bounding box center [799, 269] width 581 height 21
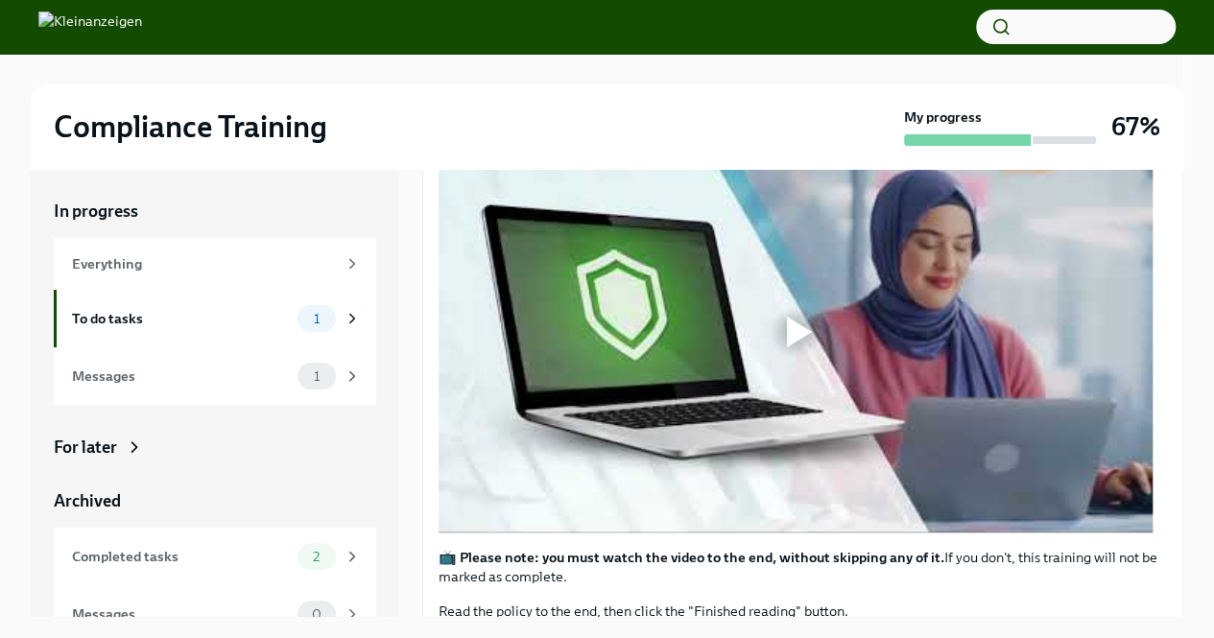
scroll to position [364, 0]
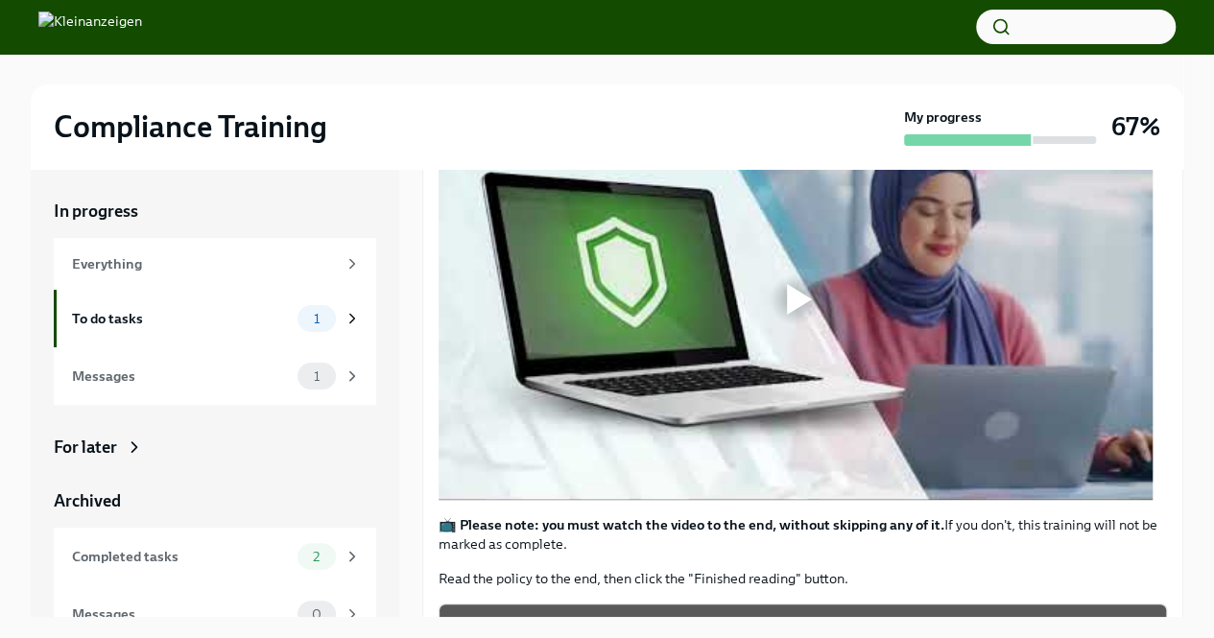
click at [798, 294] on div at bounding box center [799, 299] width 25 height 31
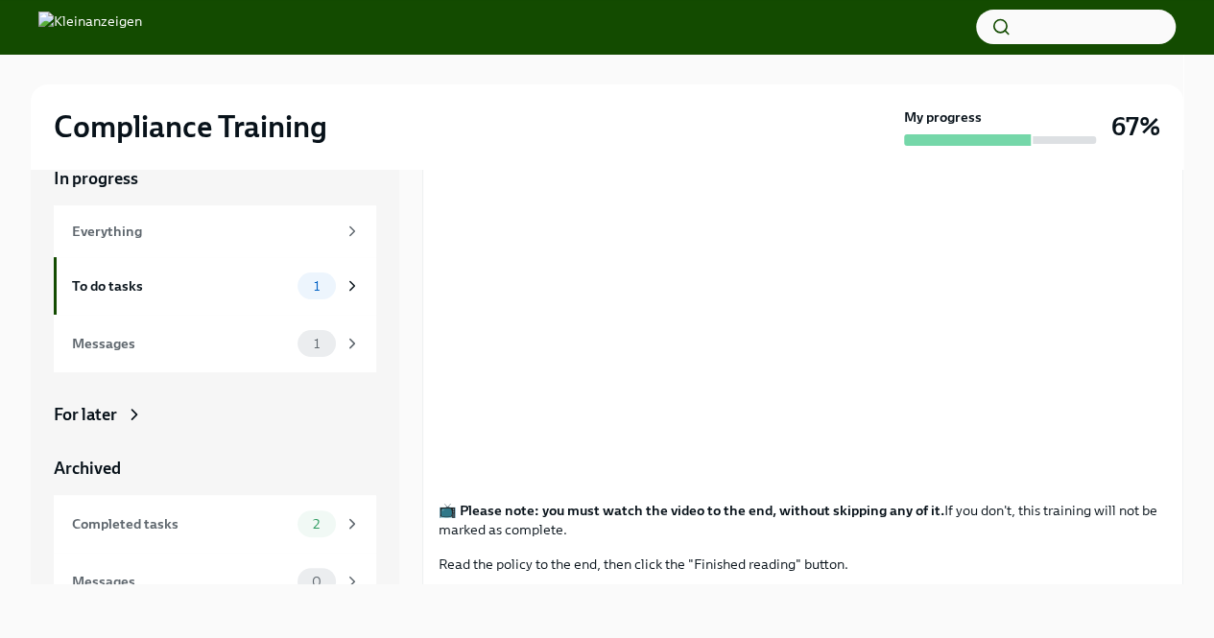
scroll to position [304, 0]
